Goal: Task Accomplishment & Management: Manage account settings

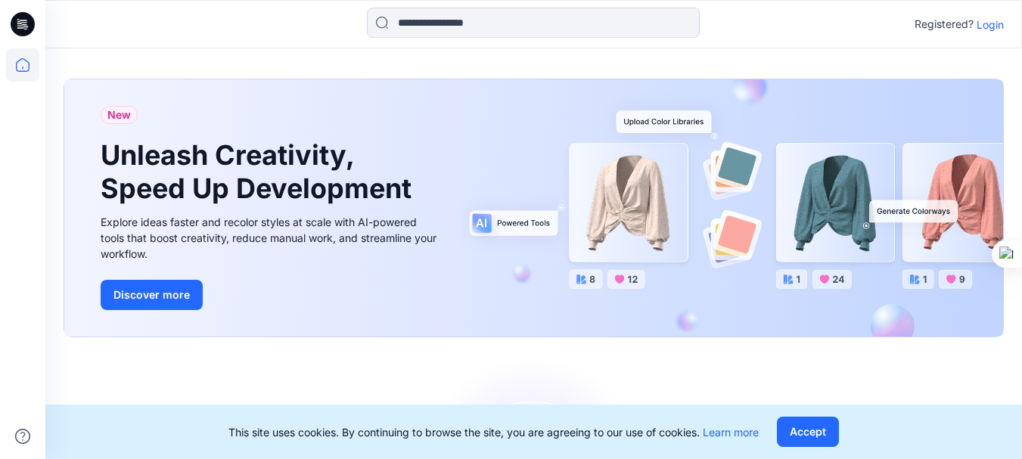
click at [993, 26] on p "Login" at bounding box center [990, 25] width 27 height 16
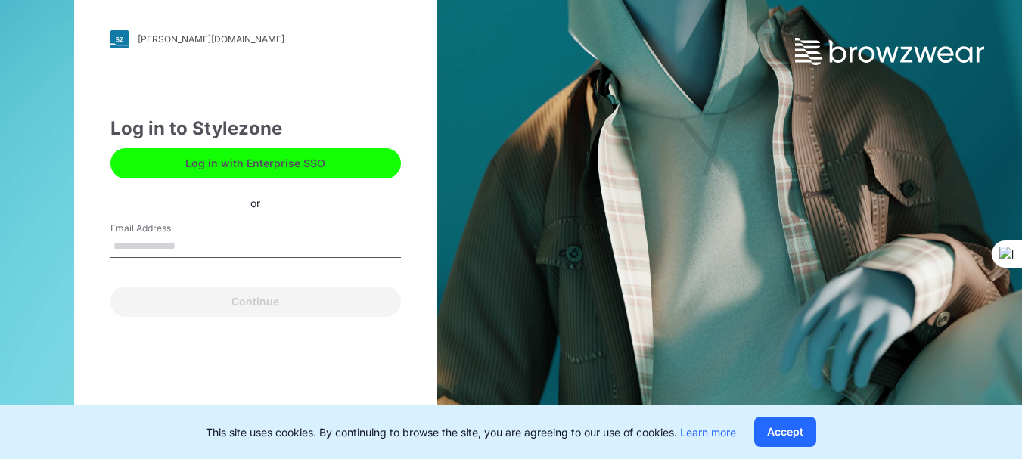
click at [166, 242] on input "Email Address" at bounding box center [255, 246] width 291 height 23
type input "**********"
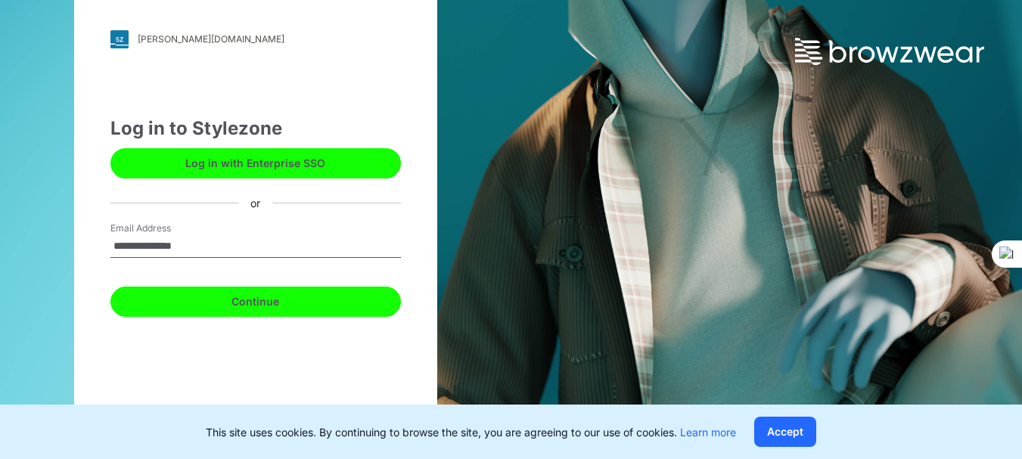
click at [272, 302] on button "Continue" at bounding box center [255, 302] width 291 height 30
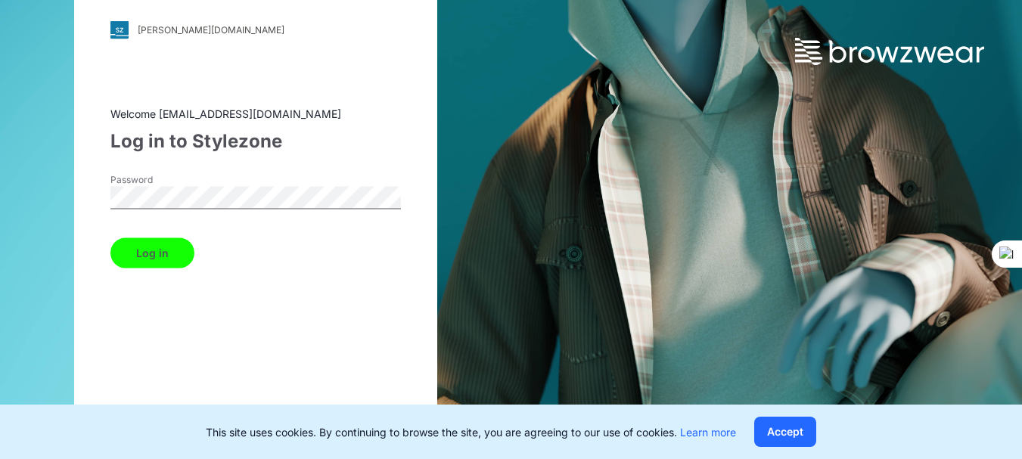
click at [169, 259] on button "Log in" at bounding box center [152, 253] width 84 height 30
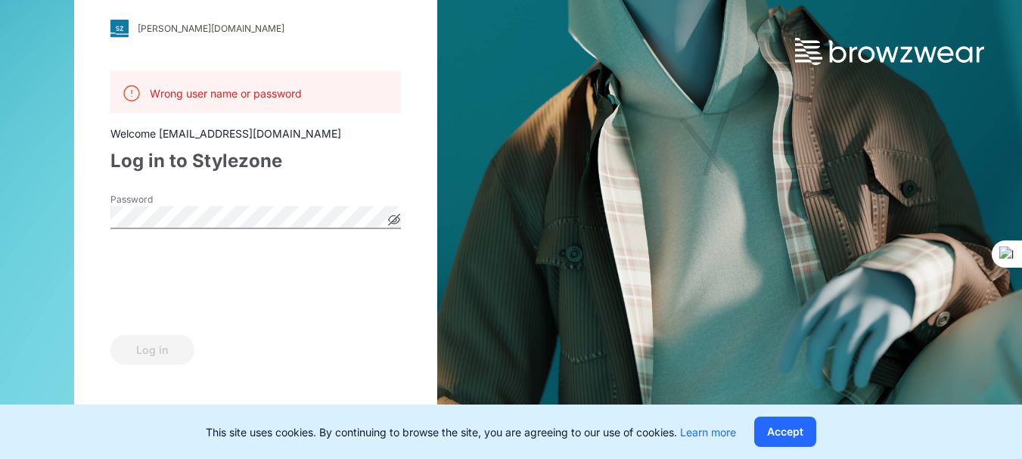
click at [396, 218] on icon at bounding box center [395, 220] width 4 height 4
click at [167, 348] on button "Log in" at bounding box center [152, 349] width 84 height 30
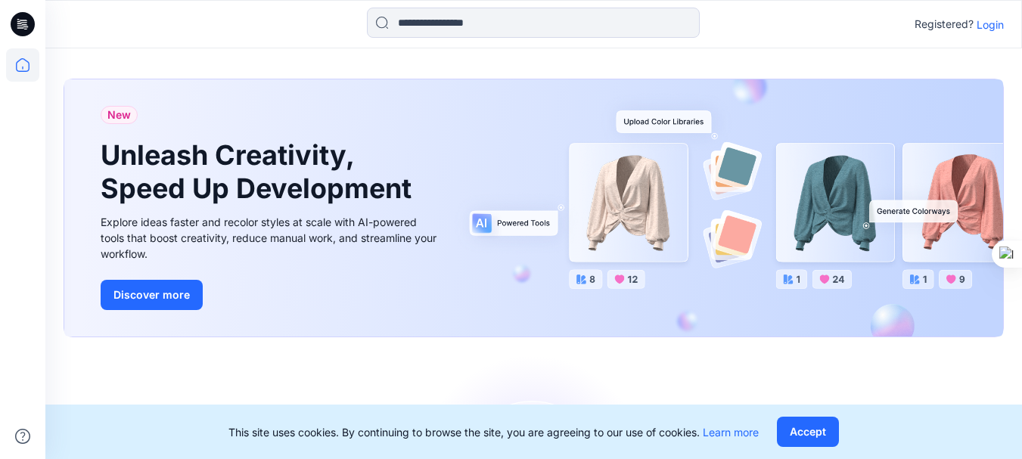
click at [982, 26] on p "Login" at bounding box center [990, 25] width 27 height 16
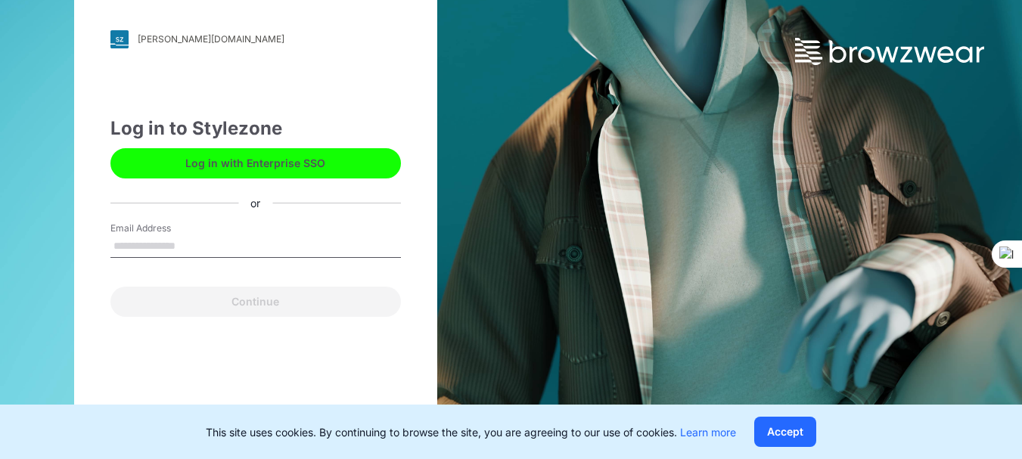
click at [158, 244] on input "Email Address" at bounding box center [255, 246] width 291 height 23
click at [253, 244] on input "Email Address" at bounding box center [255, 246] width 291 height 23
paste input "**********"
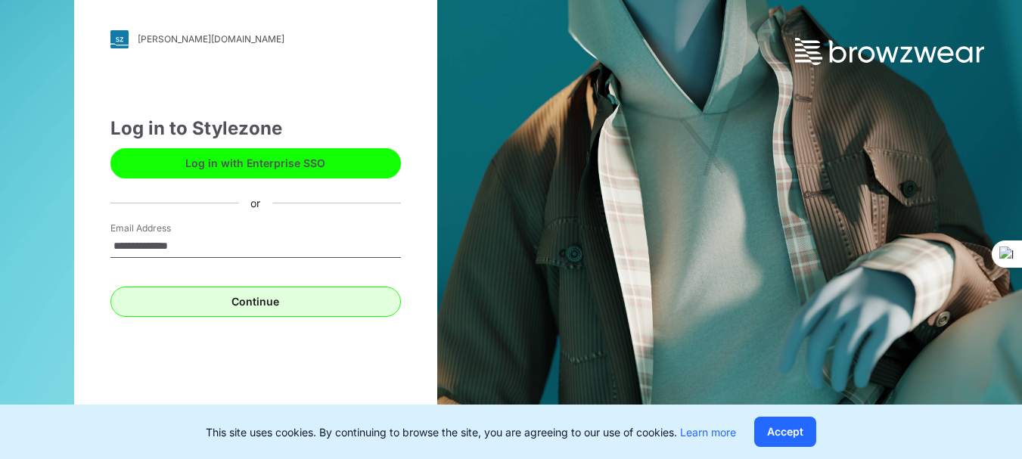
type input "**********"
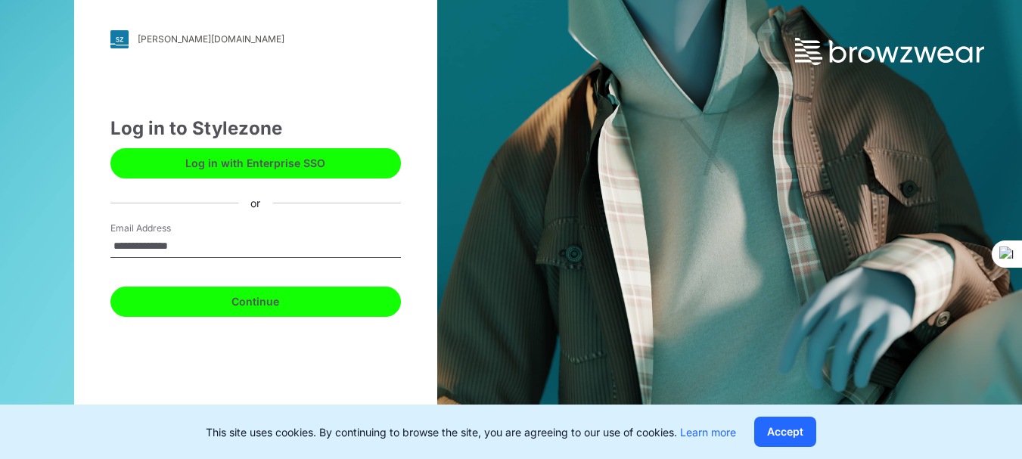
click at [281, 300] on button "Continue" at bounding box center [255, 302] width 291 height 30
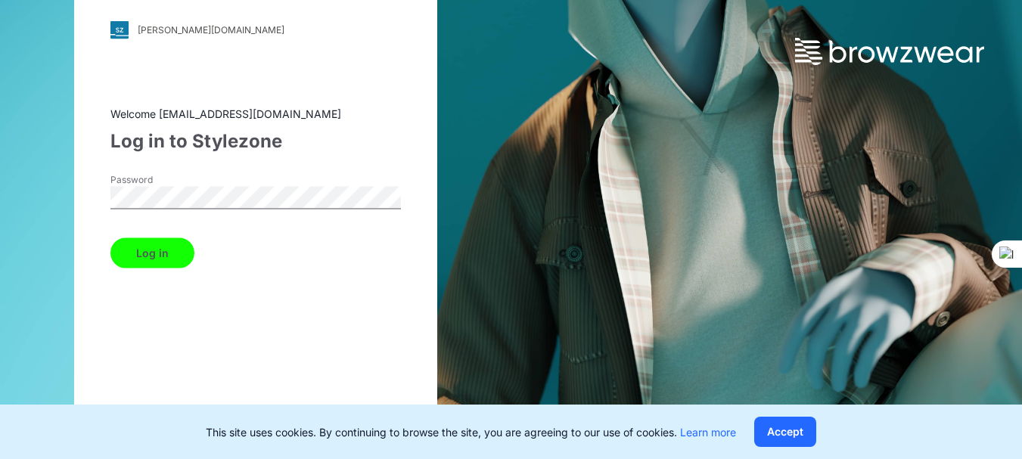
click at [163, 258] on button "Log in" at bounding box center [152, 253] width 84 height 30
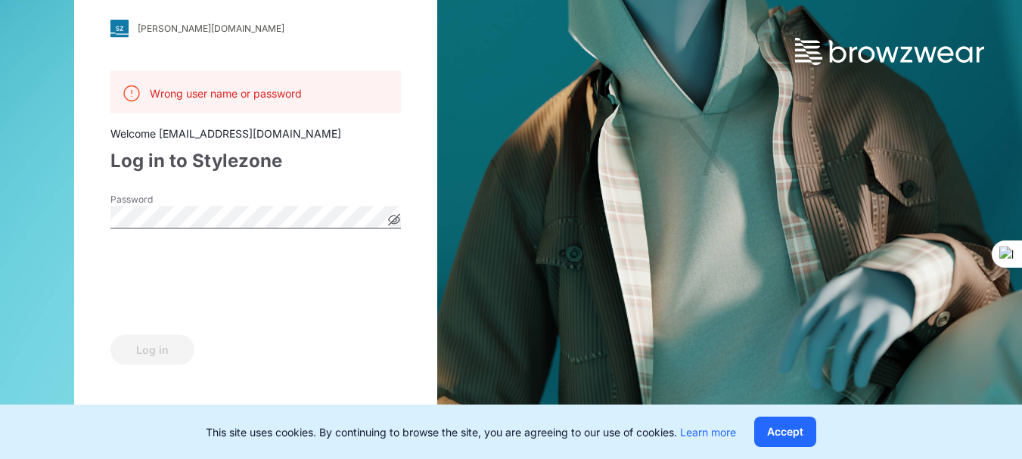
click at [390, 220] on icon at bounding box center [394, 219] width 12 height 12
click at [158, 342] on button "Log in" at bounding box center [152, 349] width 84 height 30
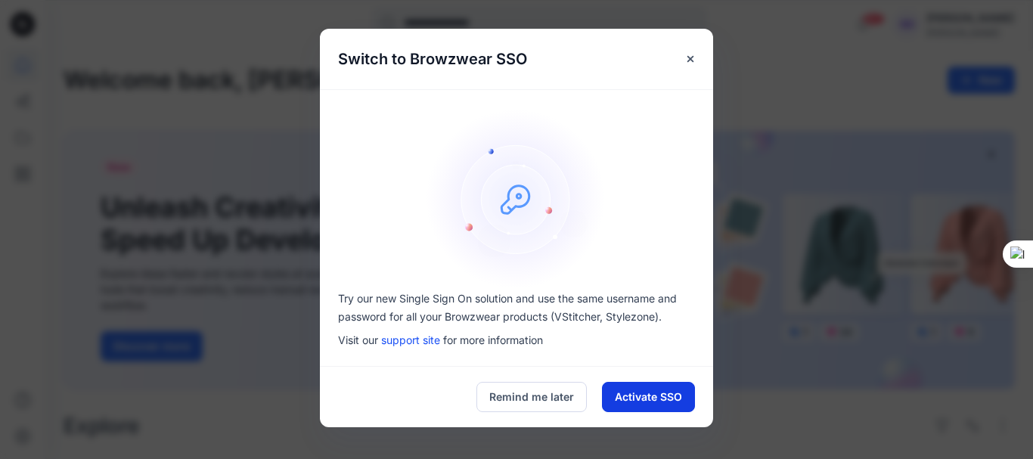
click at [653, 402] on button "Activate SSO" at bounding box center [648, 397] width 93 height 30
click at [652, 398] on button "Activate SSO" at bounding box center [648, 397] width 93 height 30
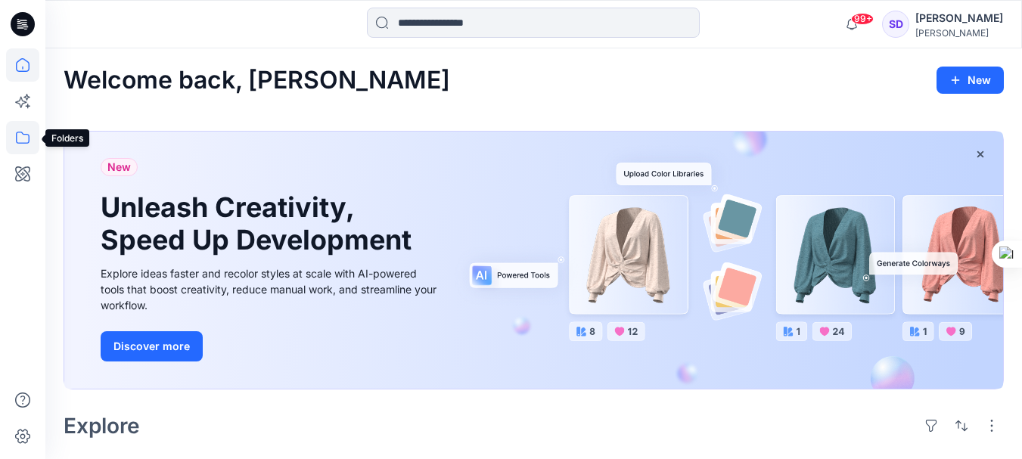
click at [22, 138] on icon at bounding box center [22, 137] width 33 height 33
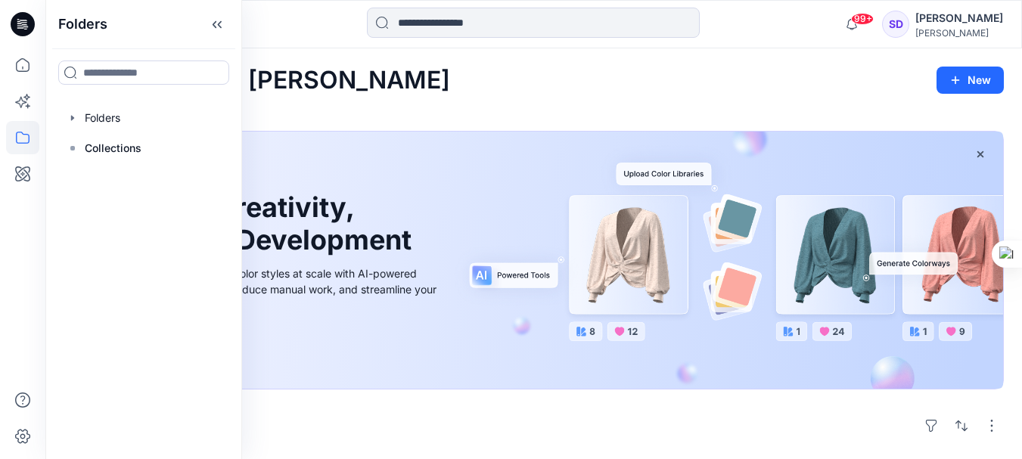
click at [909, 25] on div "SD" at bounding box center [895, 24] width 27 height 27
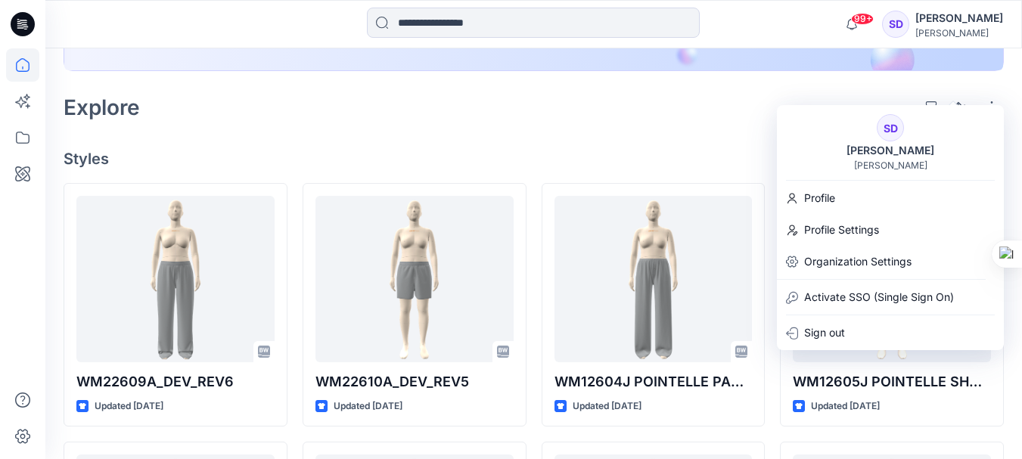
scroll to position [378, 0]
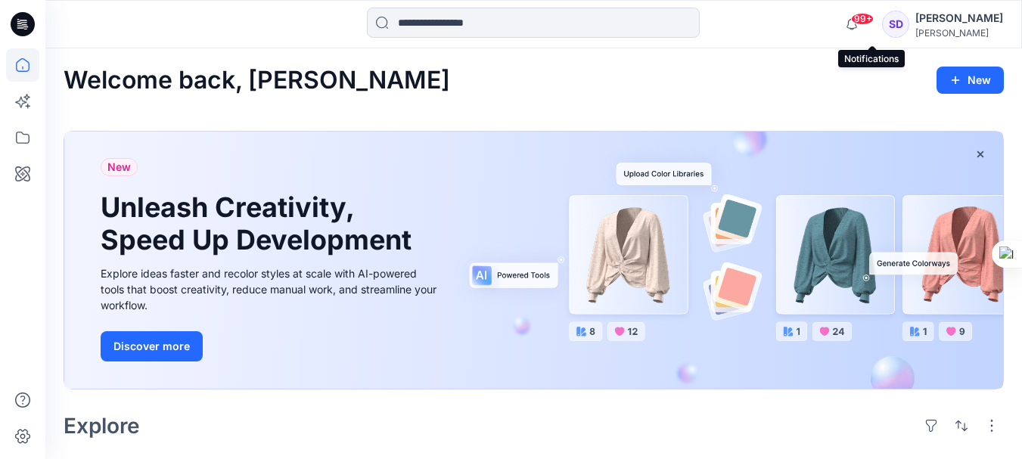
click at [874, 23] on span "99+" at bounding box center [862, 19] width 23 height 12
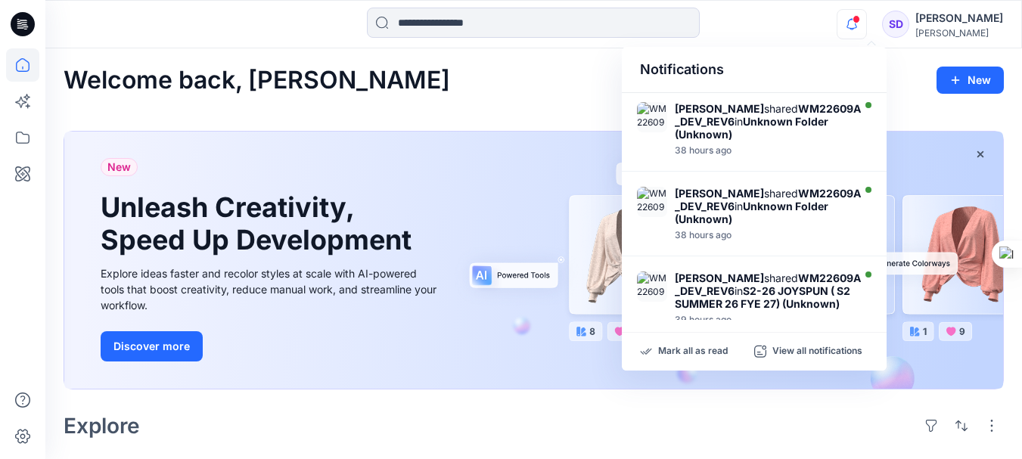
click at [866, 26] on icon "button" at bounding box center [852, 24] width 29 height 30
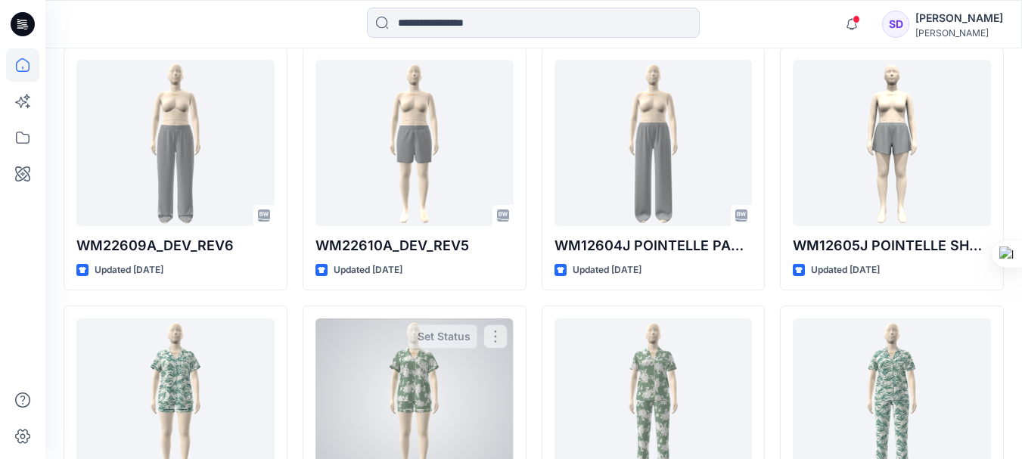
scroll to position [454, 0]
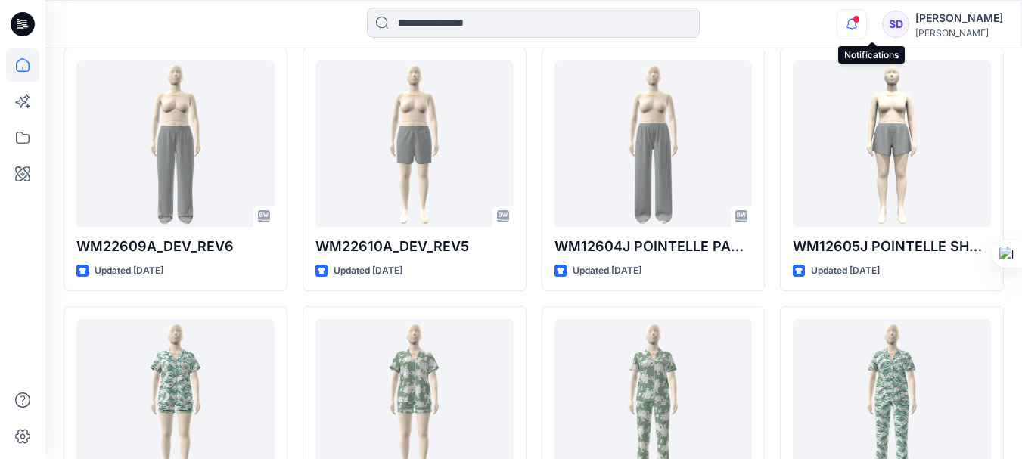
click at [854, 30] on icon "button" at bounding box center [852, 29] width 5 height 2
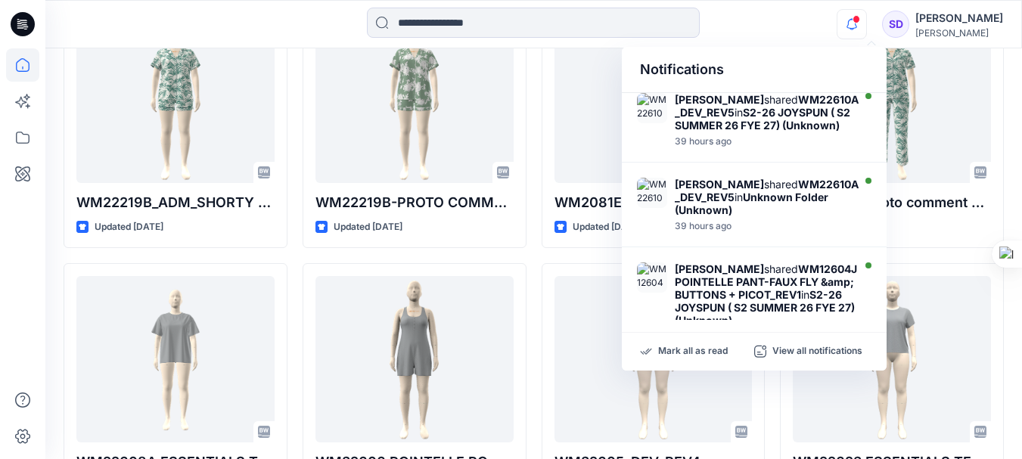
scroll to position [378, 0]
